Goal: Task Accomplishment & Management: Complete application form

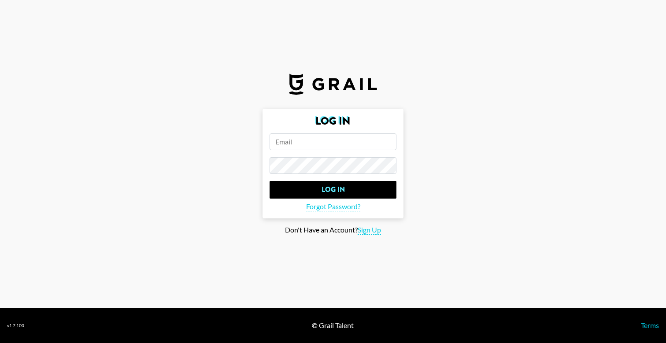
click at [329, 143] on input "email" at bounding box center [332, 141] width 127 height 17
click at [187, 168] on main "Log In Log In Forgot Password? Don't Have an Account? Sign Up" at bounding box center [333, 172] width 652 height 126
click at [371, 232] on span "Sign Up" at bounding box center [369, 229] width 23 height 9
type input "Sign Up"
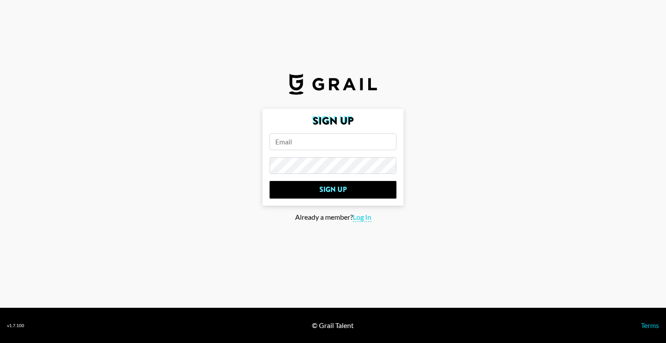
click at [288, 141] on input "email" at bounding box center [332, 141] width 127 height 17
type input "[PERSON_NAME][EMAIL_ADDRESS][DOMAIN_NAME]"
click at [202, 141] on main "Sign Up [PERSON_NAME][EMAIL_ADDRESS][DOMAIN_NAME] Sign Up Already a member? Log…" at bounding box center [333, 172] width 652 height 126
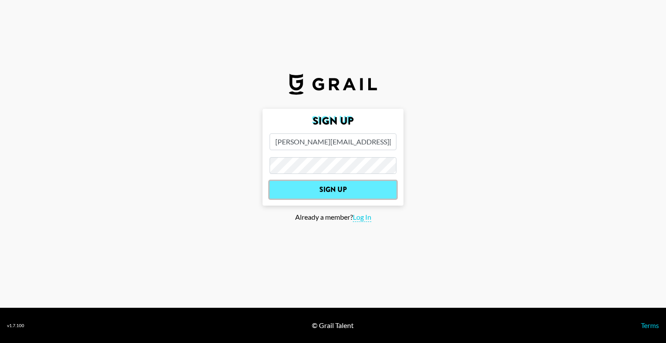
click at [307, 195] on input "Sign Up" at bounding box center [332, 190] width 127 height 18
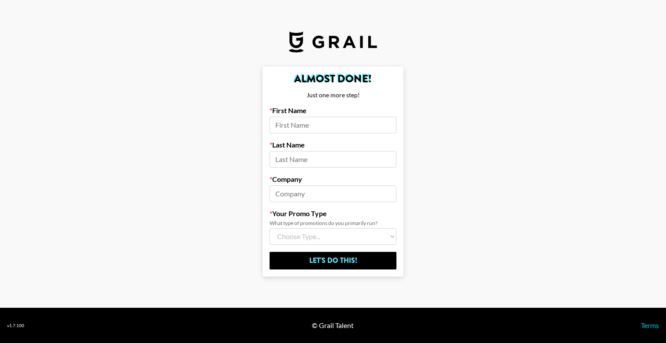
click at [504, 125] on main "Almost Done! Just one more step! First Name Last Name Company Your Promo Type W…" at bounding box center [333, 171] width 652 height 210
click at [357, 124] on input at bounding box center [332, 125] width 127 height 17
type input "[PERSON_NAME]"
type input "Toilet Paper"
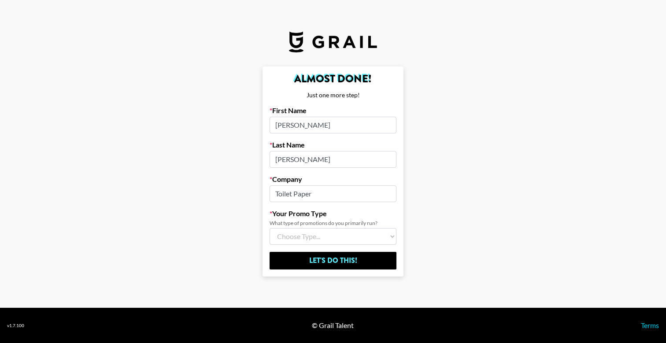
drag, startPoint x: 126, startPoint y: 121, endPoint x: 198, endPoint y: 108, distance: 72.8
click at [126, 121] on main "Almost Done! Just one more step! First Name [PERSON_NAME] Name [PERSON_NAME] Co…" at bounding box center [333, 171] width 652 height 210
select select "Multi"
click option "Both (I work at an Agency)" at bounding box center [0, 0] width 0 height 0
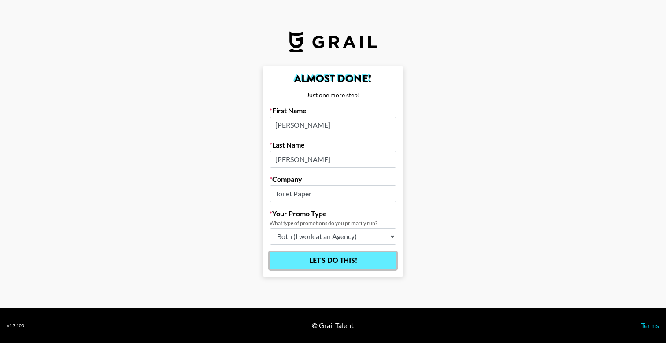
click at [340, 256] on input "Let's Do This!" at bounding box center [332, 261] width 127 height 18
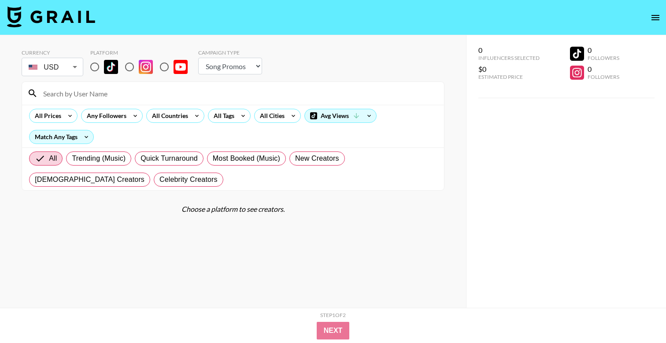
click at [233, 79] on section "Currency USD USD ​ Platform Campaign Type Choose Type... Song Promos Brand Prom…" at bounding box center [233, 116] width 423 height 148
select select "Brand"
click option "Brand Promos" at bounding box center [0, 0] width 0 height 0
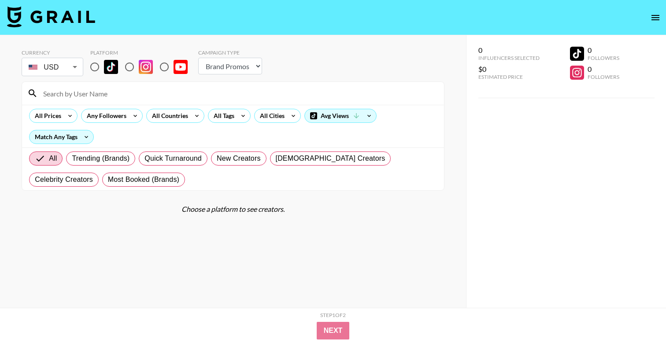
click at [348, 65] on div "Currency USD USD ​ Platform Campaign Type Choose Type... Song Promos Brand Prom…" at bounding box center [233, 63] width 423 height 29
click at [351, 113] on div "Avg Views" at bounding box center [340, 115] width 71 height 13
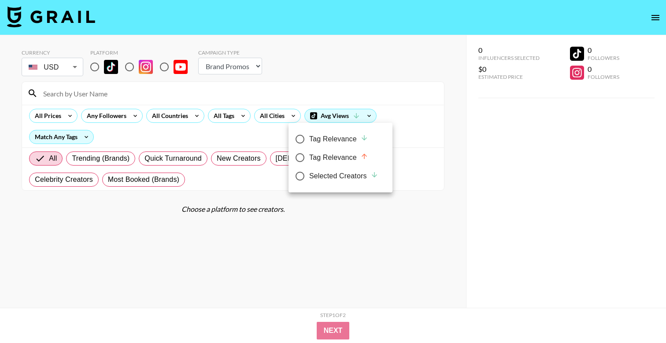
click at [346, 77] on div at bounding box center [333, 171] width 666 height 343
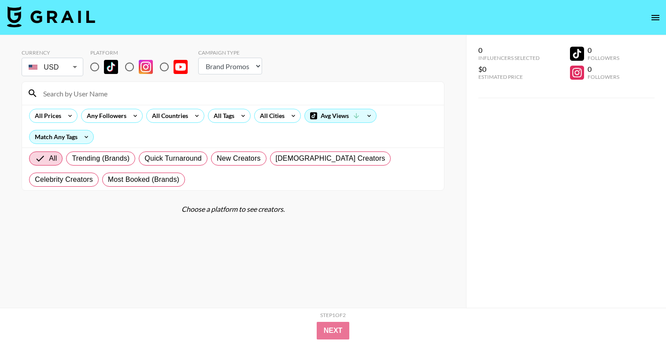
click at [165, 65] on input "radio" at bounding box center [164, 67] width 18 height 18
radio input "true"
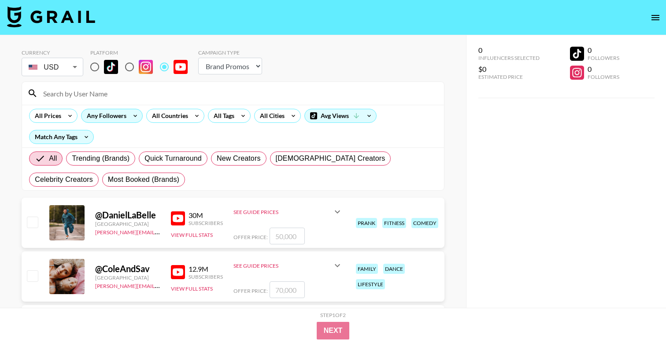
click at [117, 114] on div "Any Followers" at bounding box center [104, 115] width 47 height 13
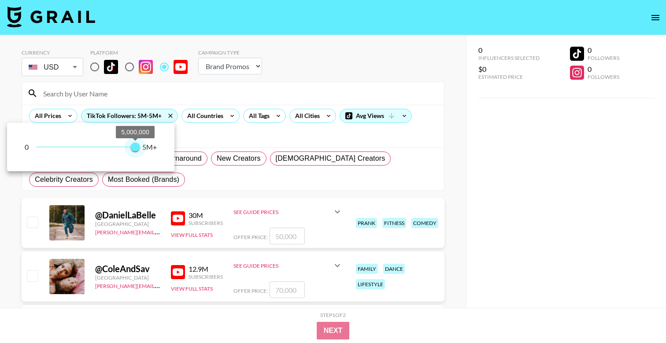
type input "4900000"
drag, startPoint x: 34, startPoint y: 148, endPoint x: 140, endPoint y: 140, distance: 106.4
click at [134, 144] on span "4,900,000" at bounding box center [133, 147] width 9 height 9
click at [189, 92] on div at bounding box center [333, 171] width 666 height 343
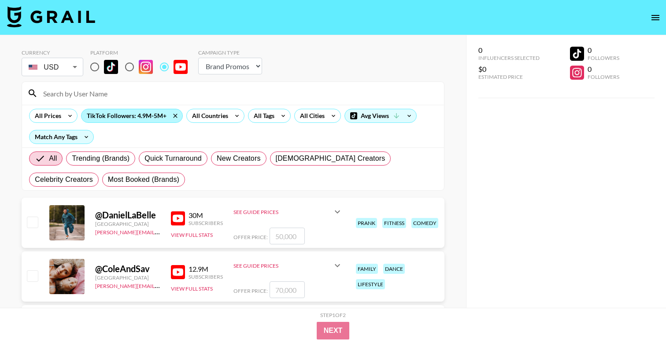
click at [161, 116] on div "TikTok Followers: 4.9M-5M+" at bounding box center [131, 115] width 101 height 13
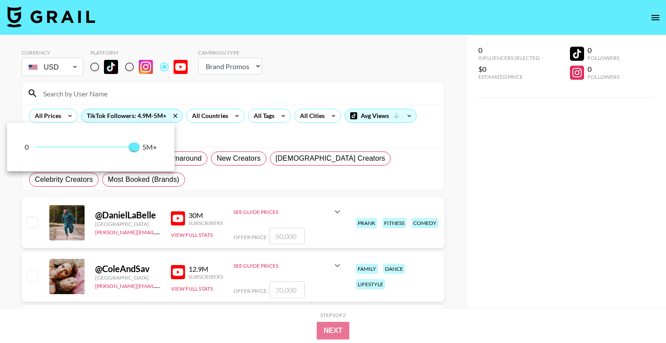
click at [213, 95] on div at bounding box center [333, 171] width 666 height 343
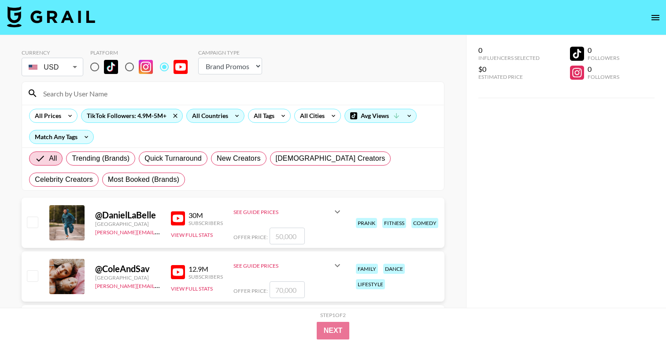
click at [229, 117] on div "All Countries" at bounding box center [208, 115] width 43 height 13
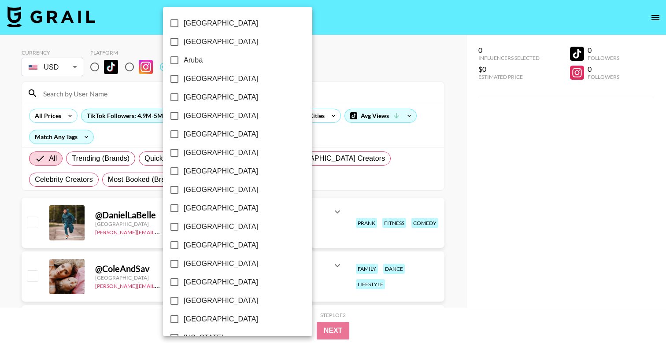
click at [367, 68] on div at bounding box center [333, 171] width 666 height 343
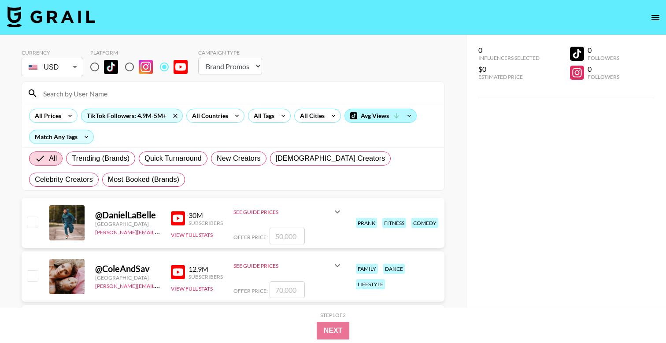
click at [381, 113] on div "Avg Views" at bounding box center [380, 115] width 71 height 13
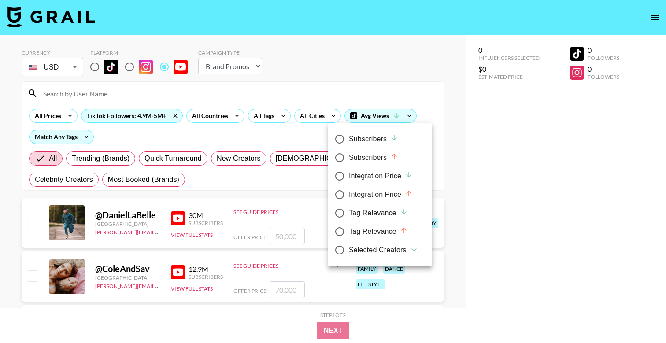
click at [387, 73] on div at bounding box center [333, 171] width 666 height 343
